Goal: Transaction & Acquisition: Purchase product/service

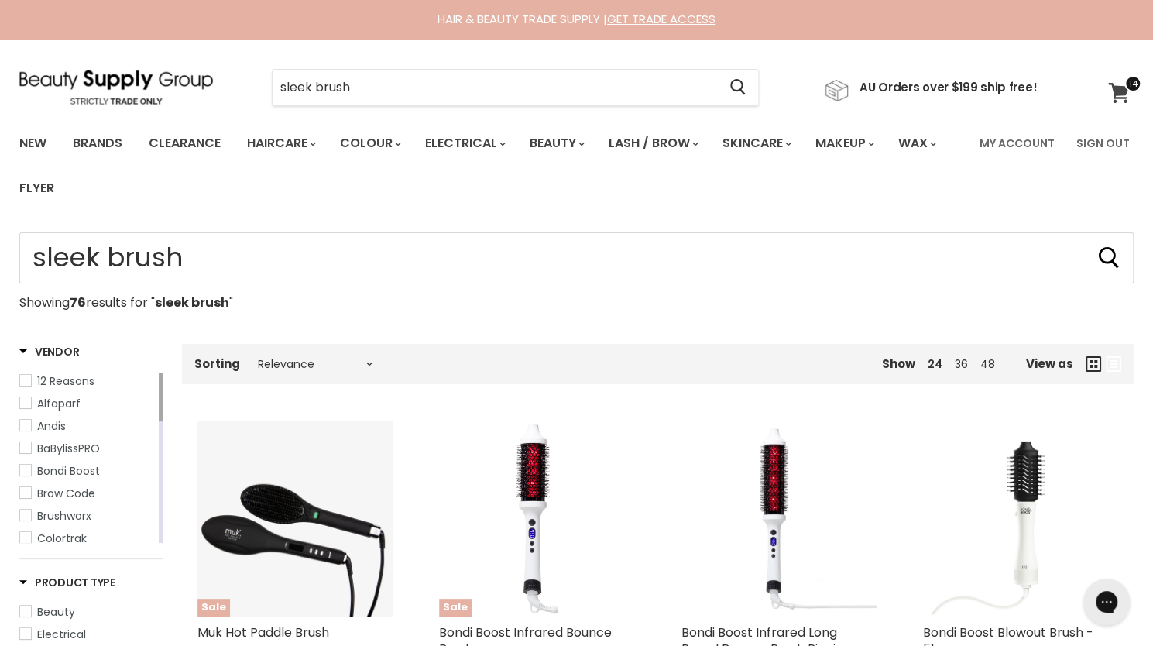
click at [1119, 98] on icon at bounding box center [1118, 93] width 21 height 20
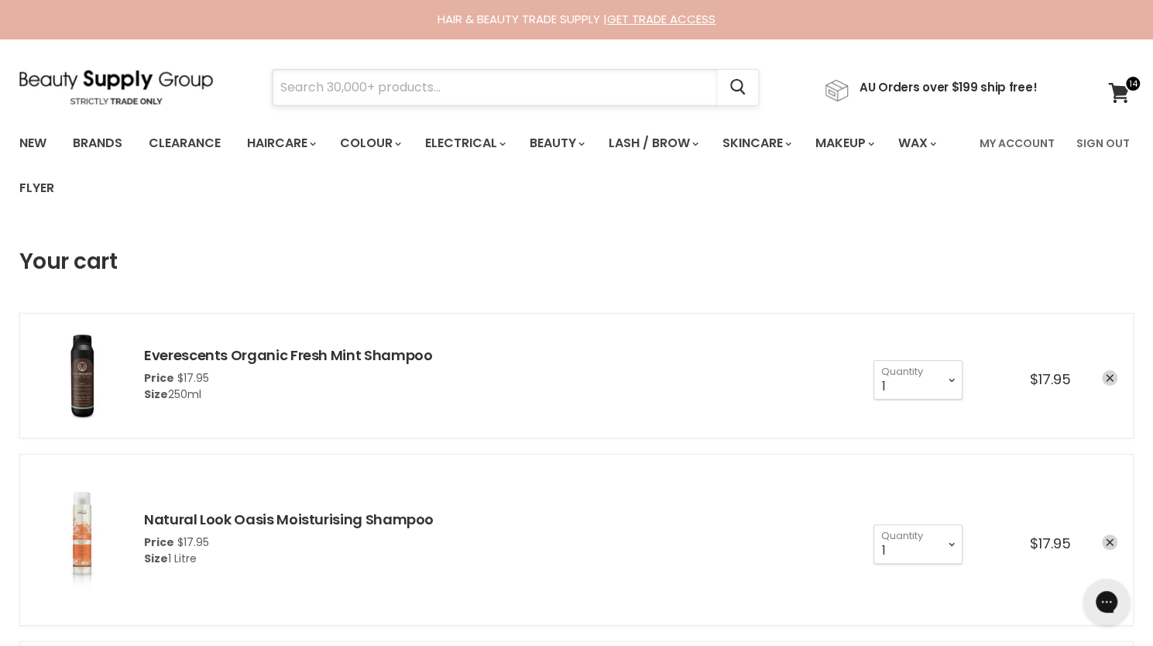
click at [388, 85] on input "Search" at bounding box center [494, 88] width 444 height 36
paste input "Moroccanoil Frizz Control Shampoo"
type input "Moroccanoil Frizz Control Shampoo"
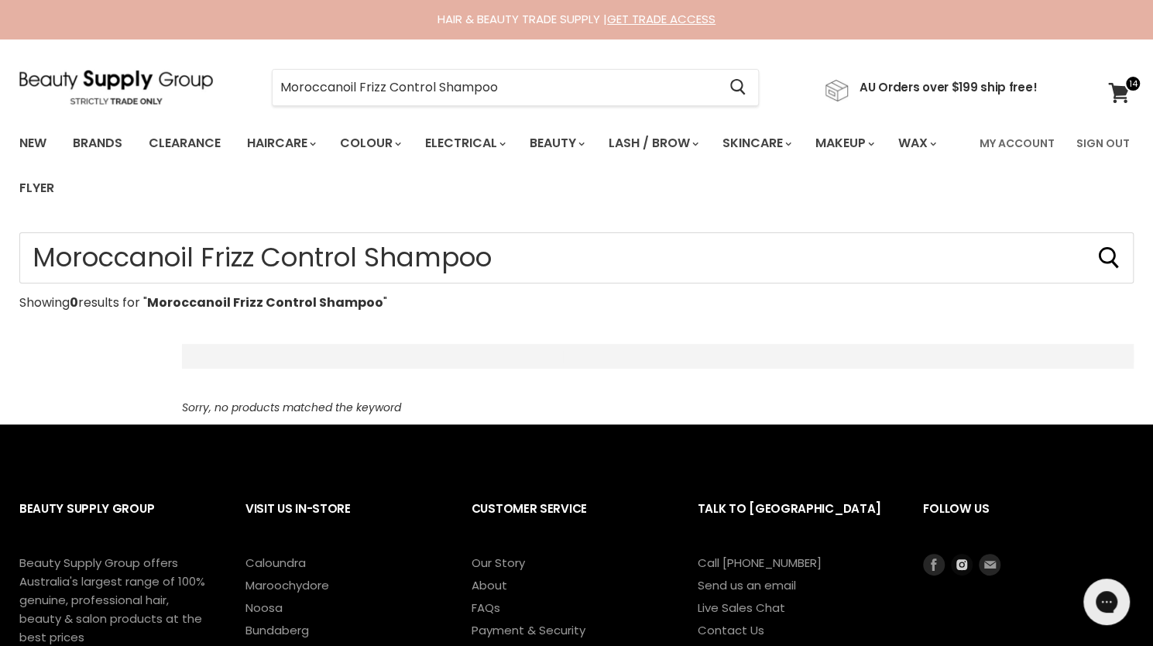
scroll to position [4, 0]
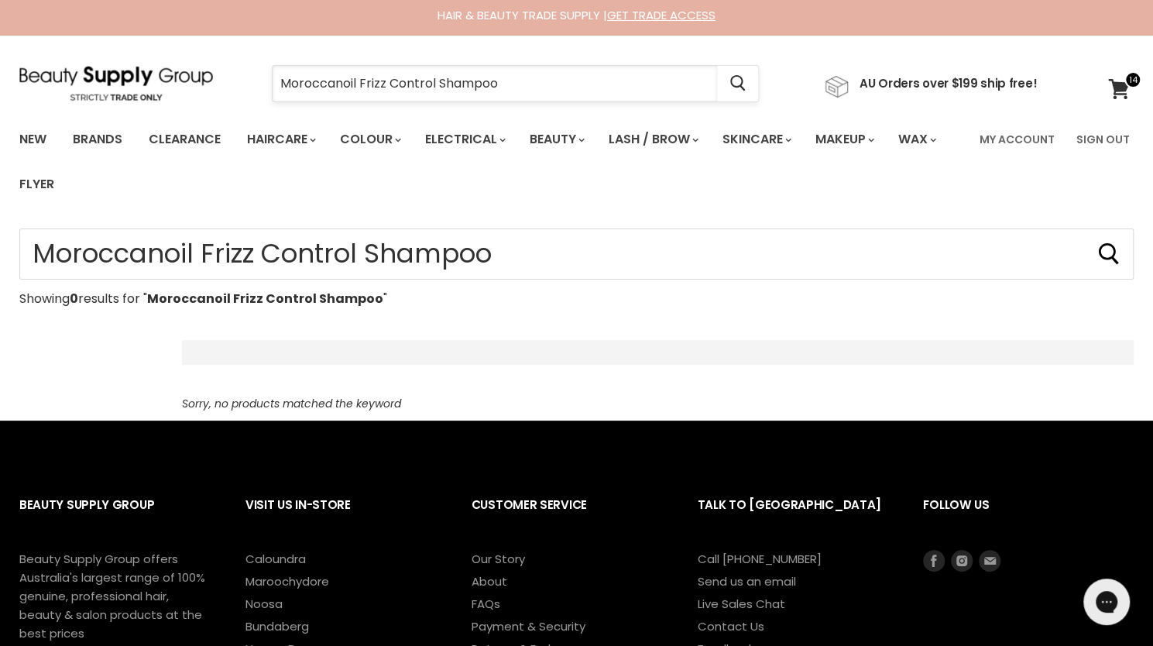
drag, startPoint x: 355, startPoint y: 80, endPoint x: 435, endPoint y: 80, distance: 80.5
click at [435, 80] on input "Moroccanoil Frizz Control Shampoo" at bounding box center [494, 84] width 444 height 36
type input "Moroccanoil Shampoo"
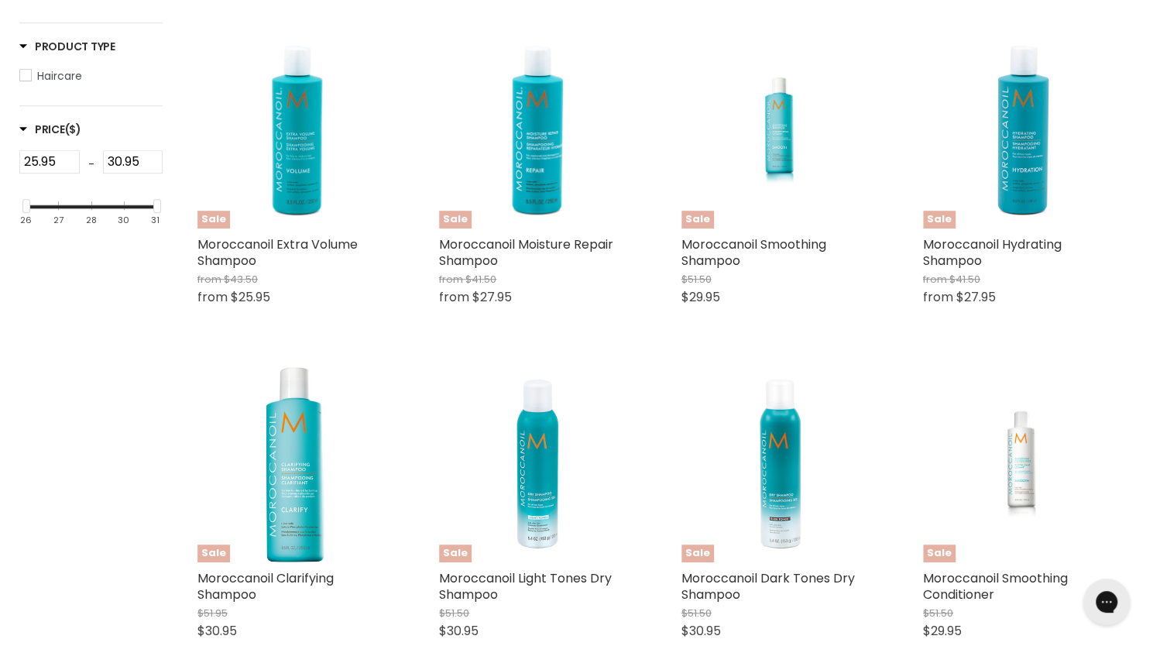
scroll to position [272, 0]
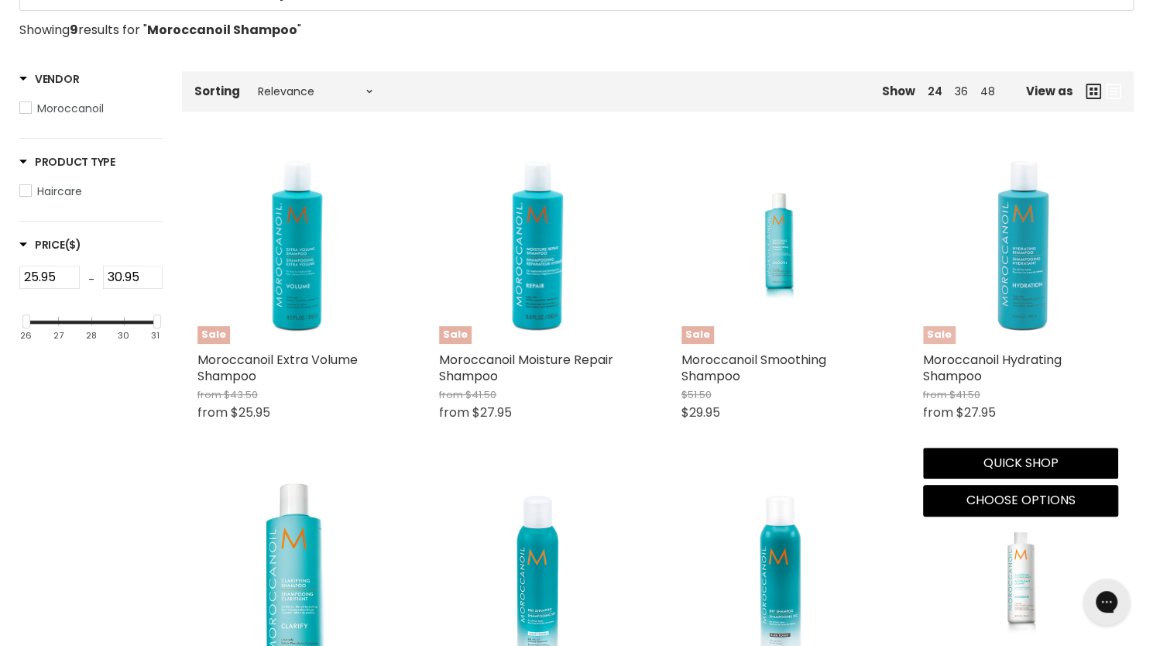
click at [1011, 307] on img "Main content" at bounding box center [1020, 246] width 195 height 195
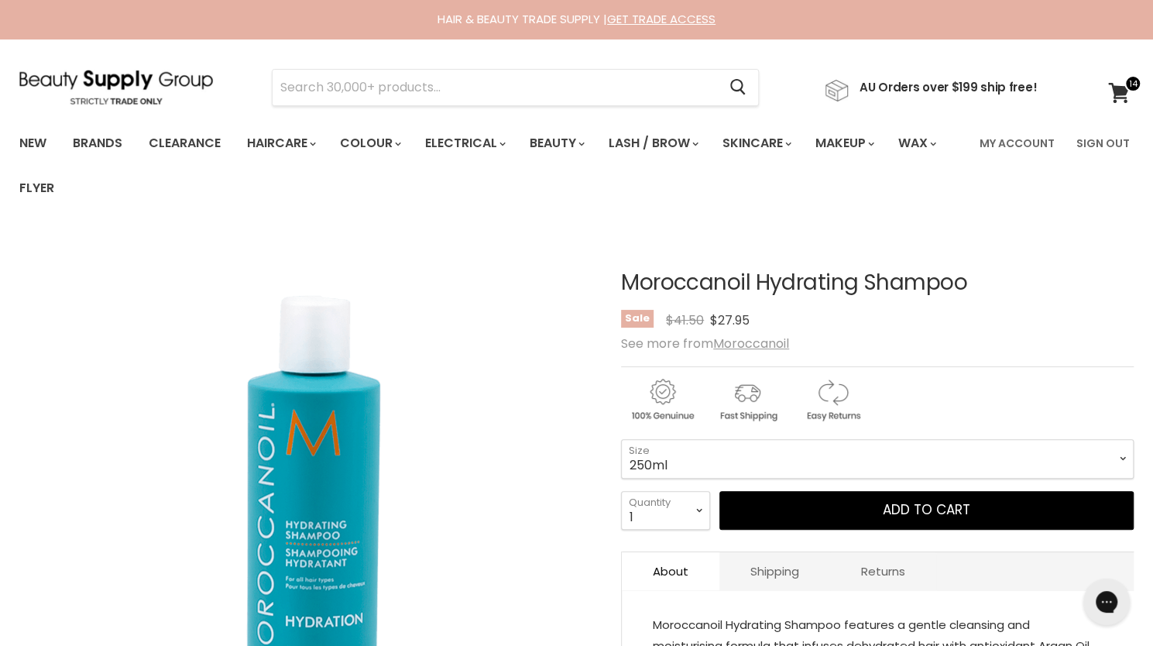
scroll to position [168, 0]
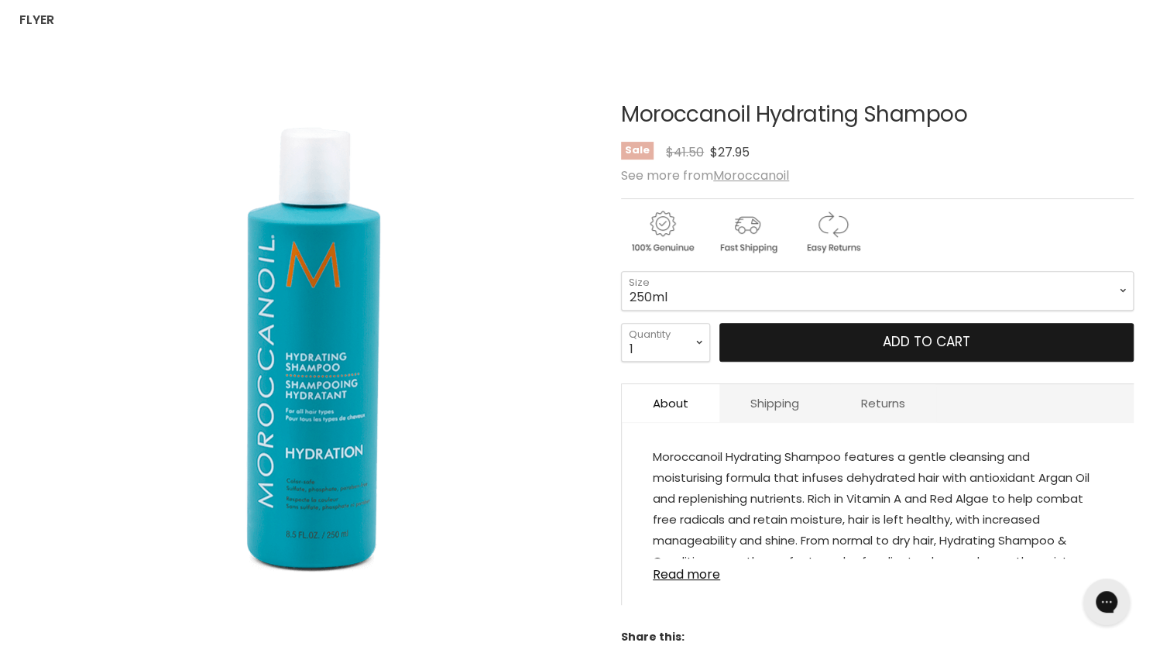
click at [800, 340] on button "Add to cart" at bounding box center [926, 342] width 414 height 39
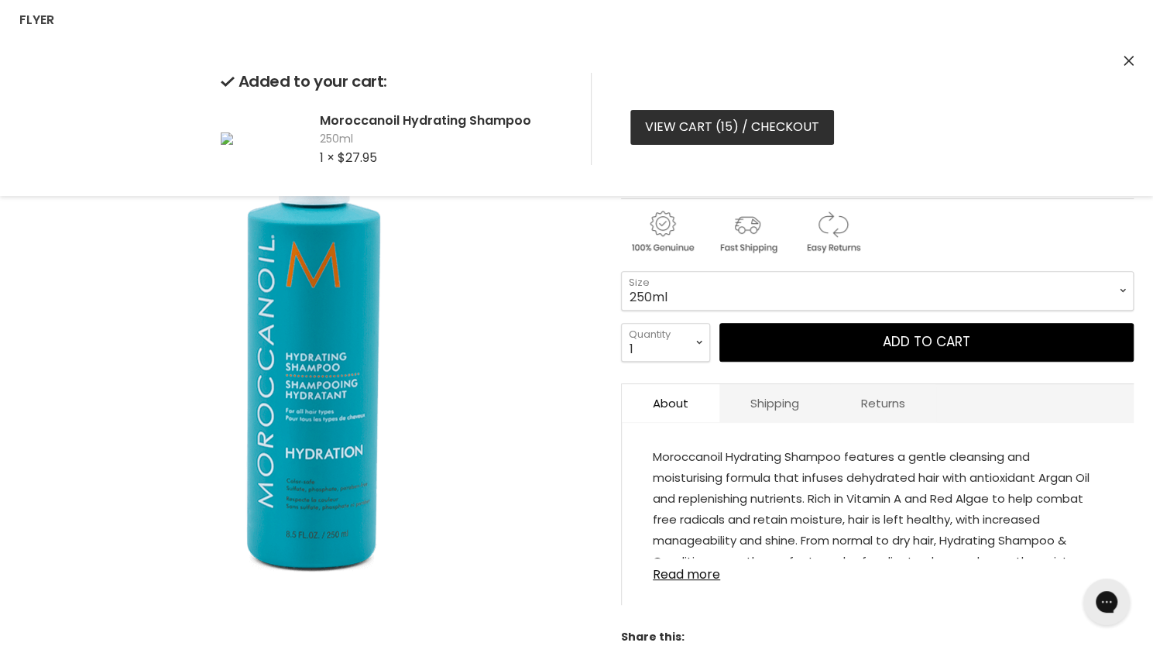
click at [789, 126] on link "View cart ( 15 ) / Checkout" at bounding box center [732, 127] width 204 height 34
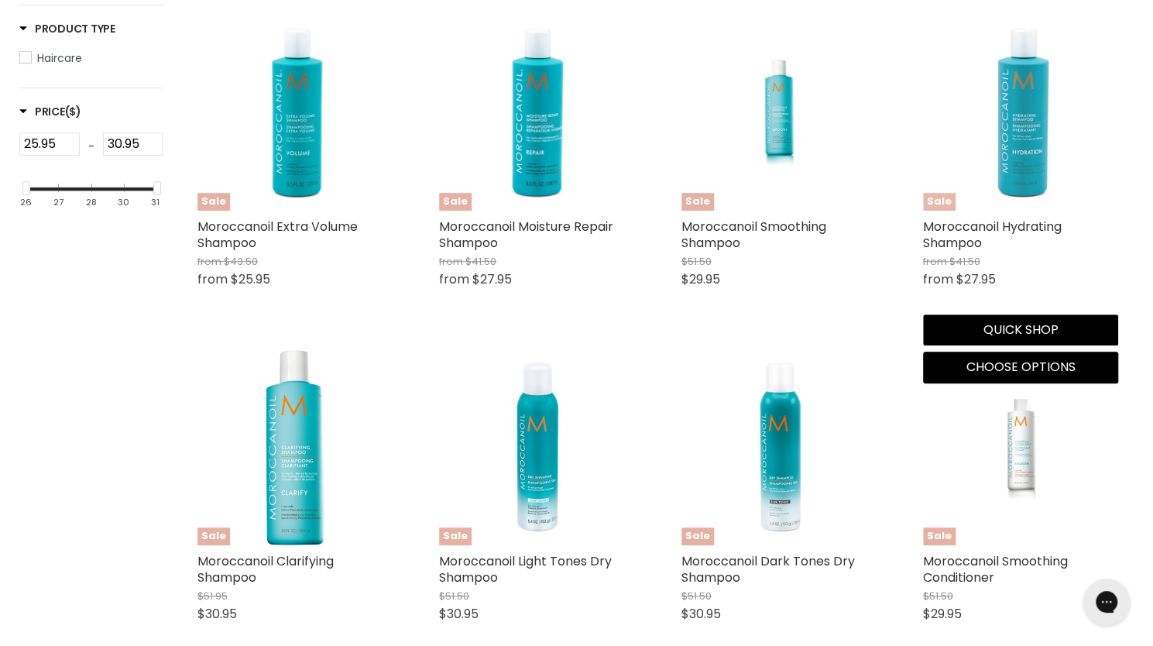
click at [1036, 123] on img "Main content" at bounding box center [1020, 112] width 195 height 195
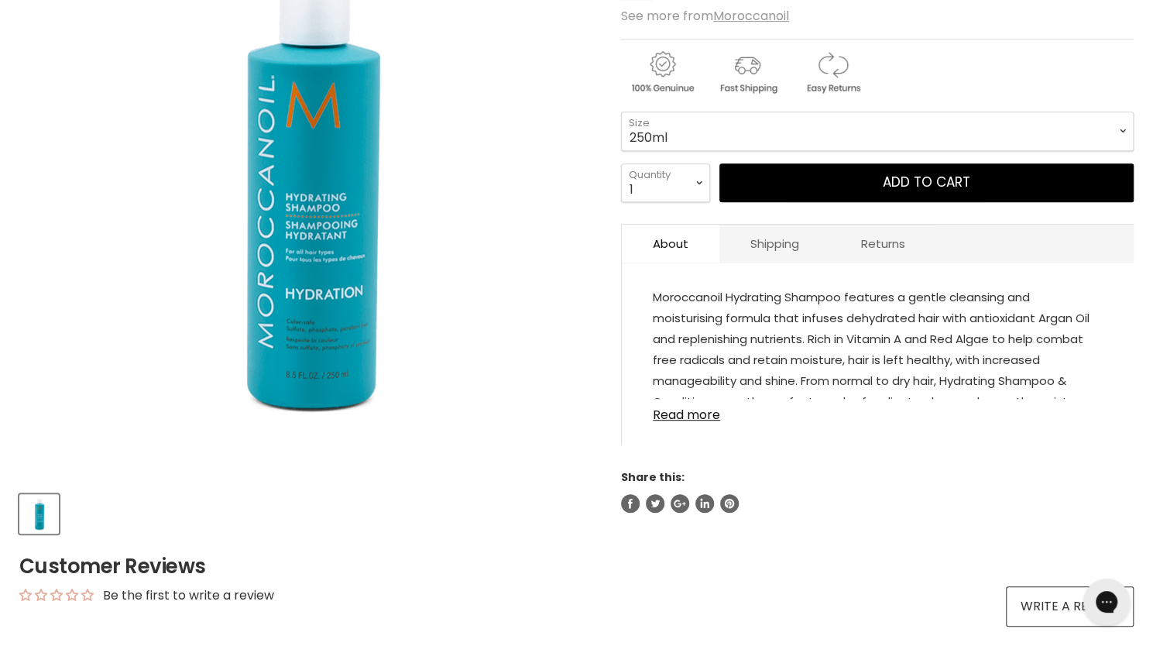
scroll to position [328, 0]
click at [703, 414] on link "Read more" at bounding box center [878, 409] width 450 height 23
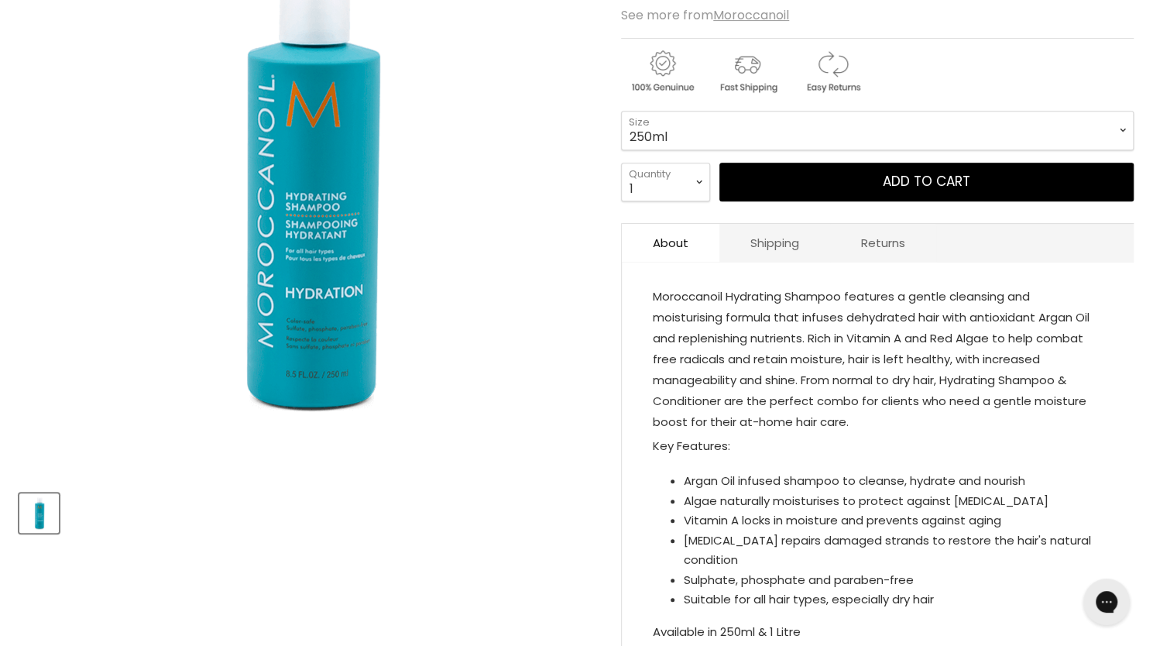
scroll to position [0, 0]
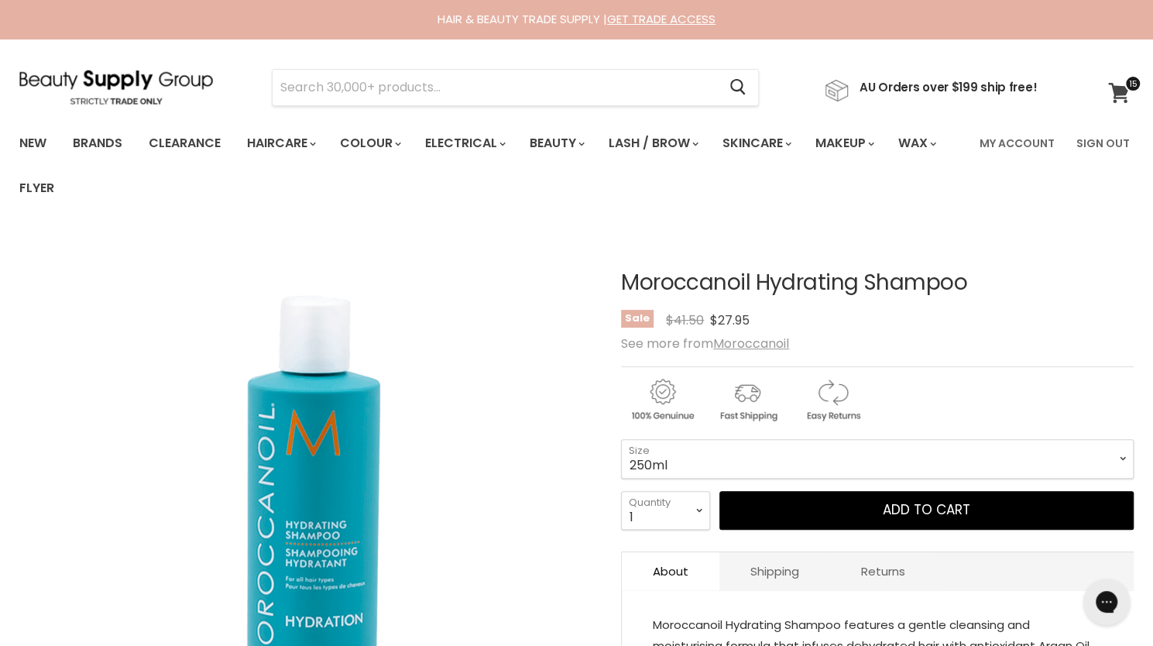
click at [1121, 98] on icon at bounding box center [1119, 93] width 22 height 20
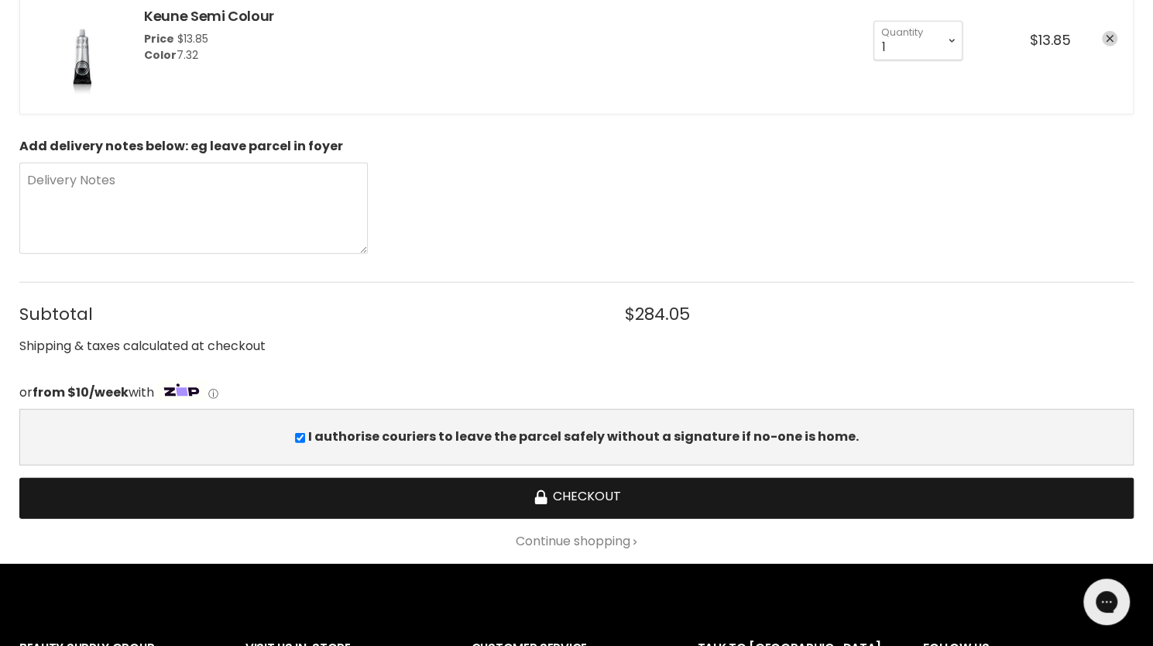
scroll to position [2477, 0]
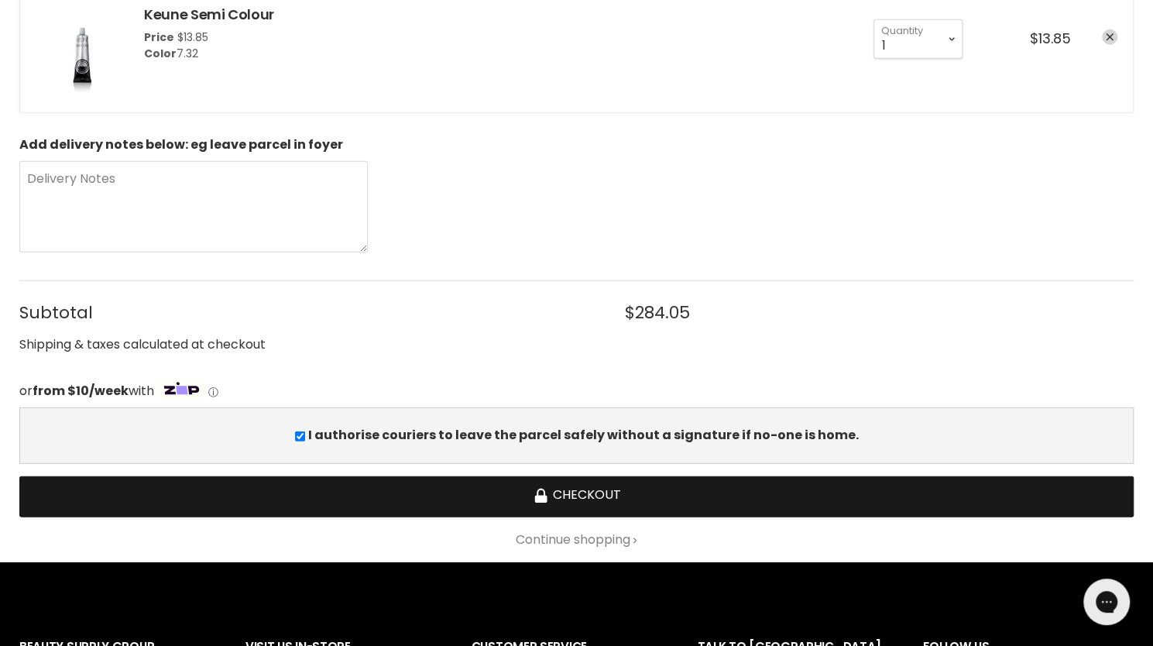
click at [618, 485] on button "Checkout" at bounding box center [576, 496] width 1114 height 41
